Goal: Check status: Check status

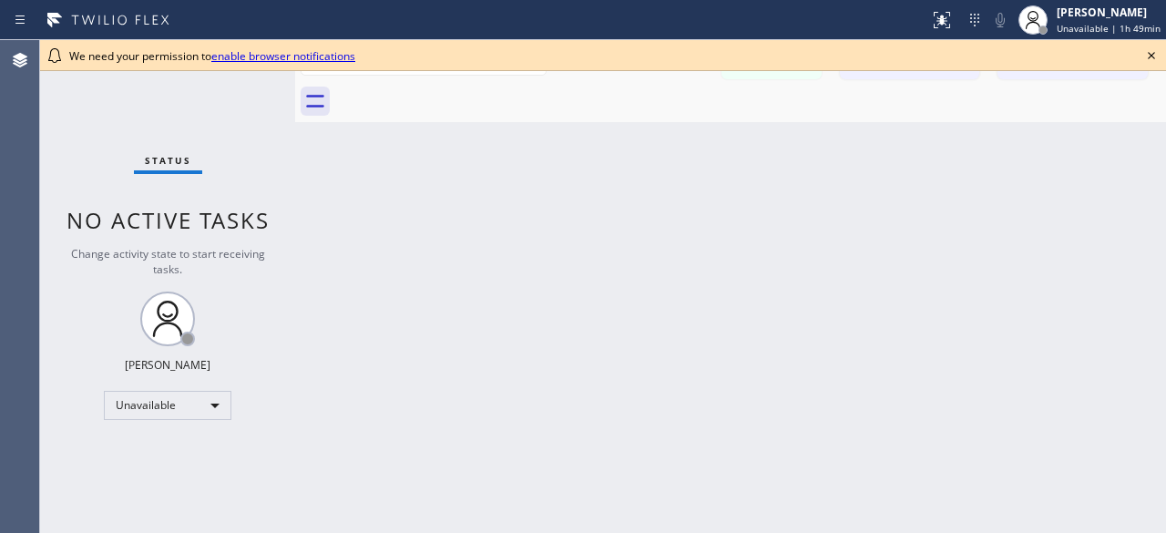
click at [64, 161] on div "Status No active tasks Change activity state to start receiving tasks. [PERSON_…" at bounding box center [167, 286] width 255 height 493
click at [1157, 52] on icon at bounding box center [1151, 56] width 22 height 22
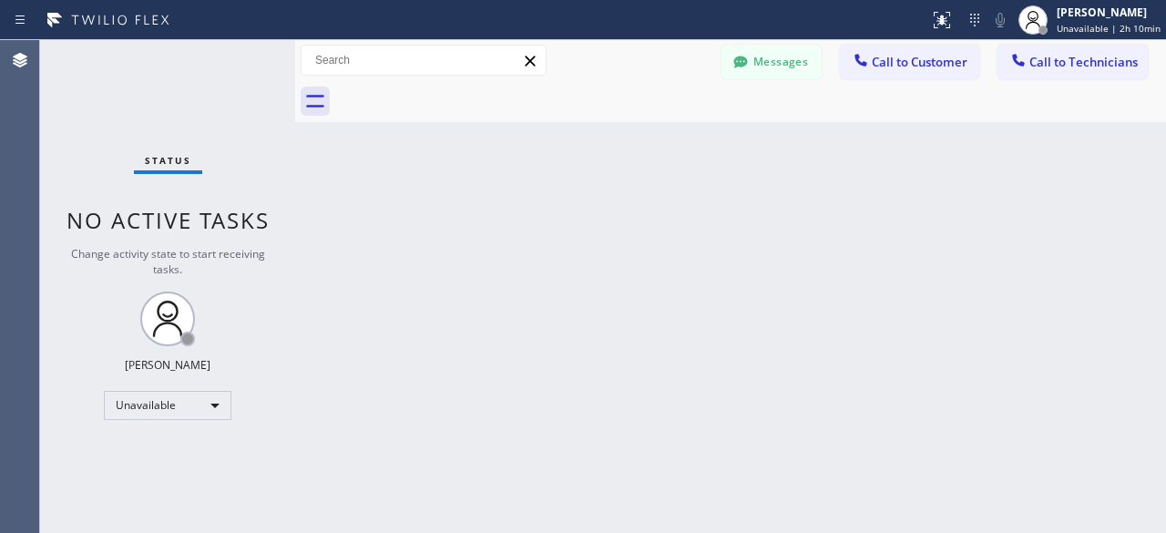
click at [92, 83] on div "Status No active tasks Change activity state to start receiving tasks. [PERSON_…" at bounding box center [167, 286] width 255 height 493
click at [97, 85] on div "Status No active tasks Change activity state to start receiving tasks. [PERSON_…" at bounding box center [167, 286] width 255 height 493
click at [66, 123] on div "Status No active tasks Change activity state to start receiving tasks. [PERSON_…" at bounding box center [167, 286] width 255 height 493
click at [54, 101] on div "Status No active tasks Change activity state to start receiving tasks. [PERSON_…" at bounding box center [167, 286] width 255 height 493
click at [98, 86] on div "Status No active tasks Change activity state to start receiving tasks. [PERSON_…" at bounding box center [167, 286] width 255 height 493
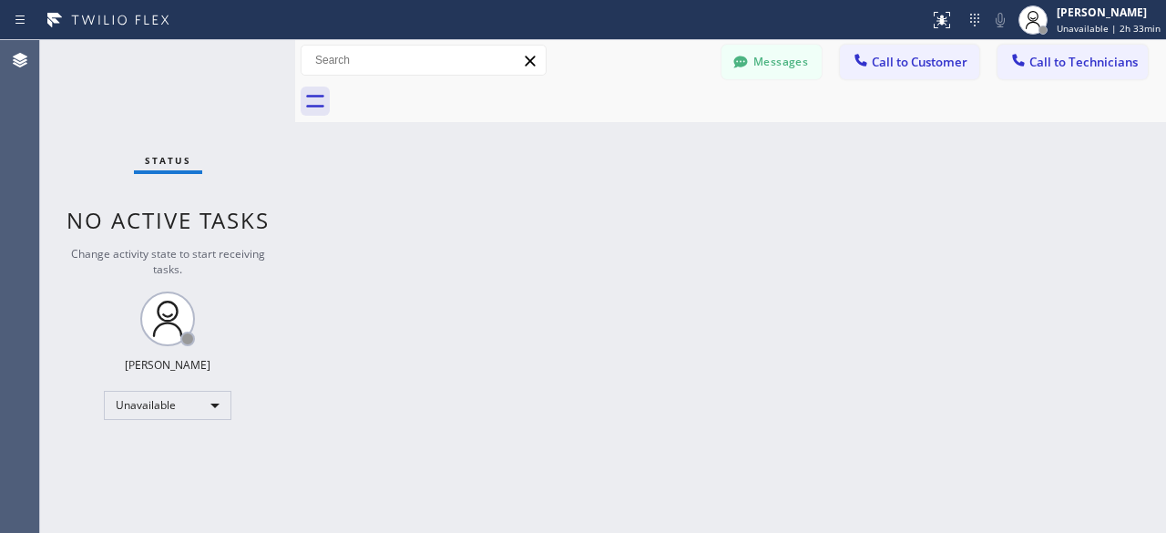
click at [93, 116] on div "Status No active tasks Change activity state to start receiving tasks. [PERSON_…" at bounding box center [167, 286] width 255 height 493
click at [122, 108] on div "Status No active tasks Change activity state to start receiving tasks. [PERSON_…" at bounding box center [167, 286] width 255 height 493
click at [72, 105] on div "Status No active tasks Change activity state to start receiving tasks. [PERSON_…" at bounding box center [167, 286] width 255 height 493
click at [114, 114] on div "Status No active tasks Change activity state to start receiving tasks. [PERSON_…" at bounding box center [167, 286] width 255 height 493
click at [106, 112] on div "Status No active tasks Change activity state to start receiving tasks. [PERSON_…" at bounding box center [167, 286] width 255 height 493
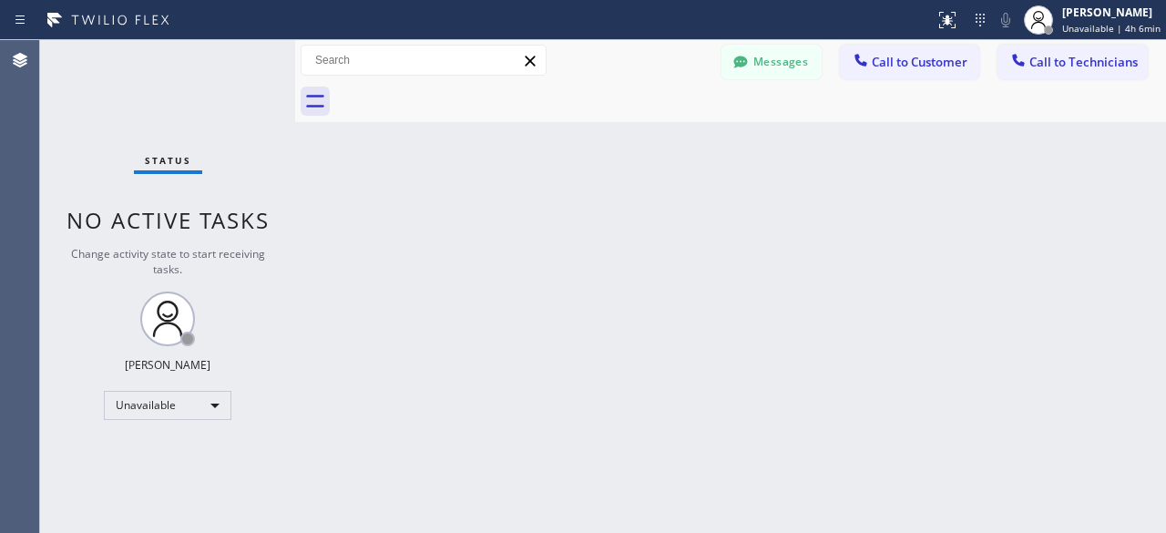
click at [71, 88] on div "Status No active tasks Change activity state to start receiving tasks. [PERSON_…" at bounding box center [167, 286] width 255 height 493
